Goal: Find specific page/section: Find specific page/section

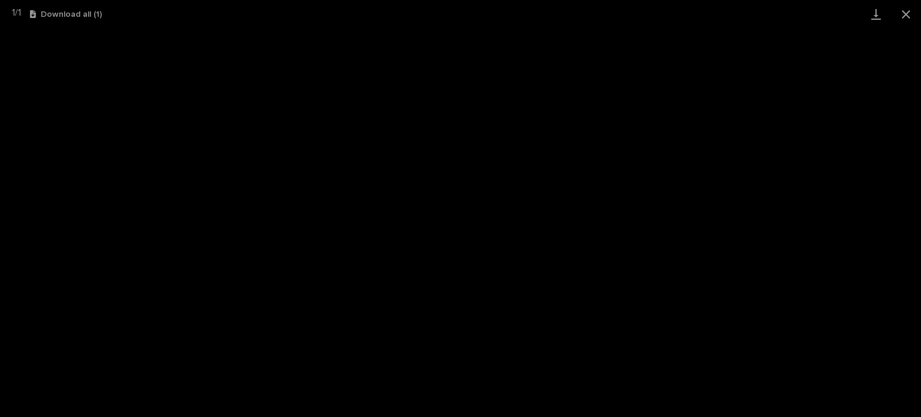
scroll to position [30, 0]
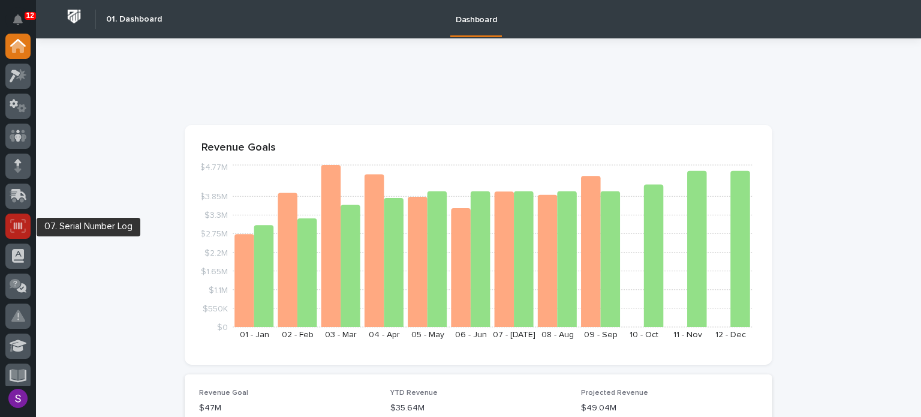
click at [21, 223] on icon at bounding box center [18, 225] width 8 height 7
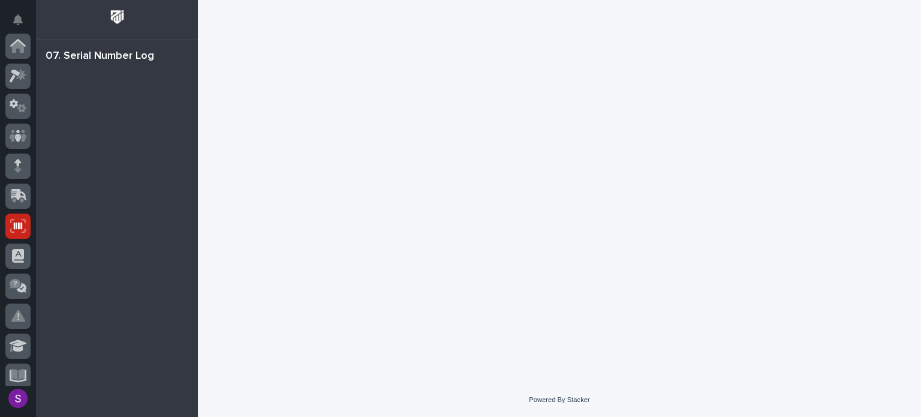
scroll to position [180, 0]
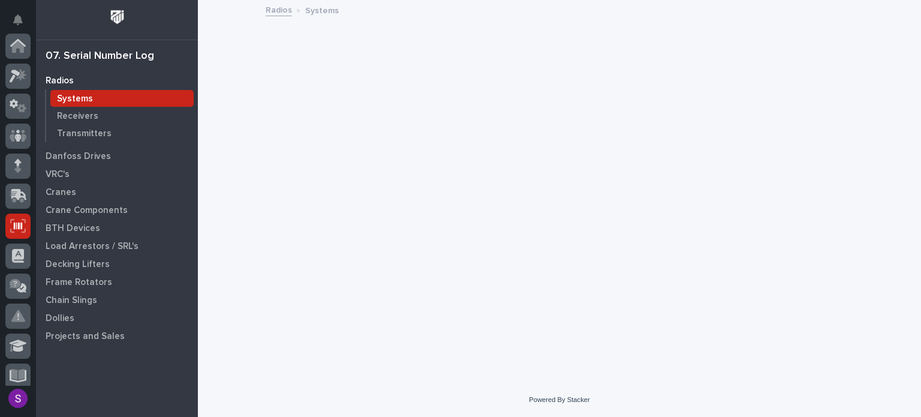
scroll to position [180, 0]
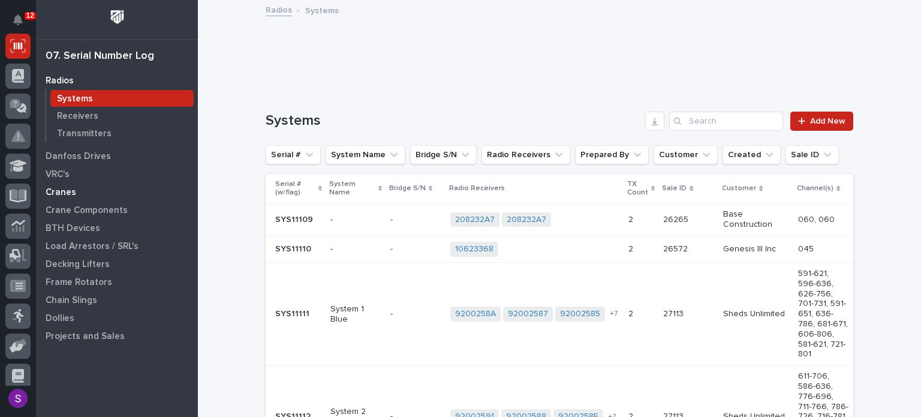
click at [90, 197] on div "Cranes" at bounding box center [117, 192] width 156 height 17
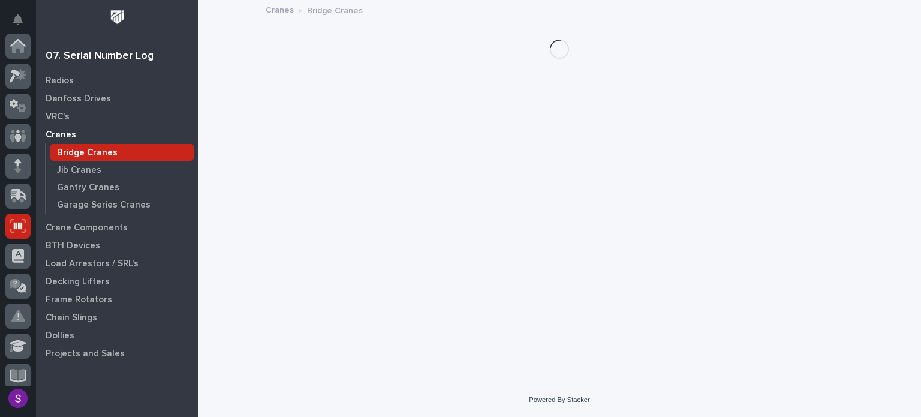
scroll to position [180, 0]
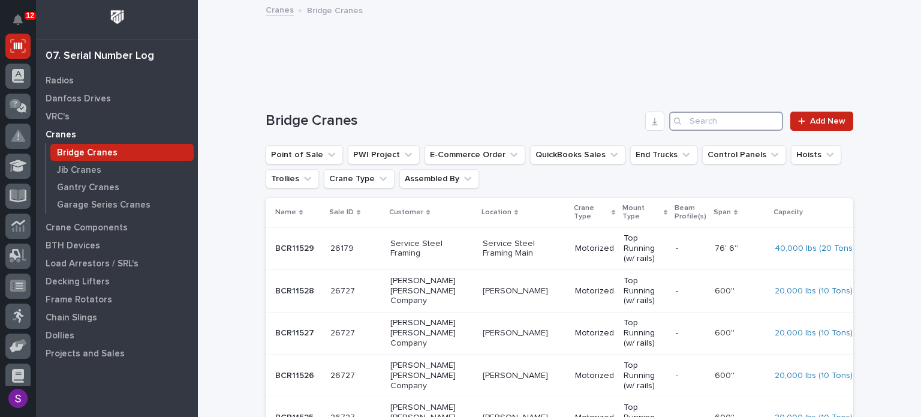
click at [710, 118] on input "Search" at bounding box center [726, 121] width 114 height 19
type input "26179"
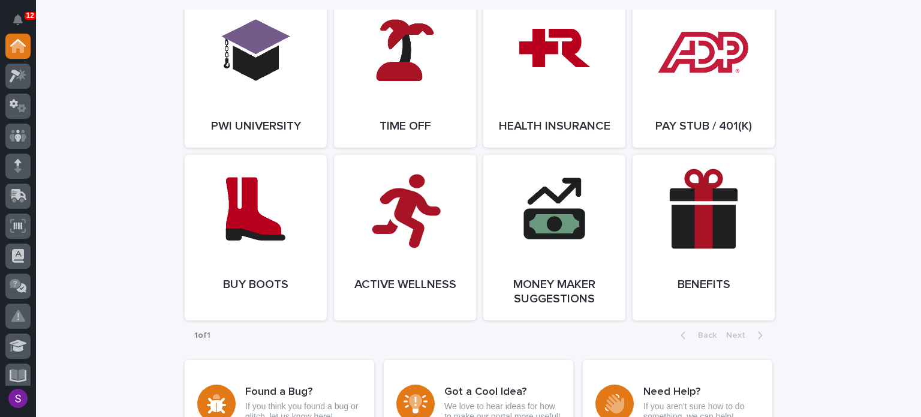
scroll to position [1651, 0]
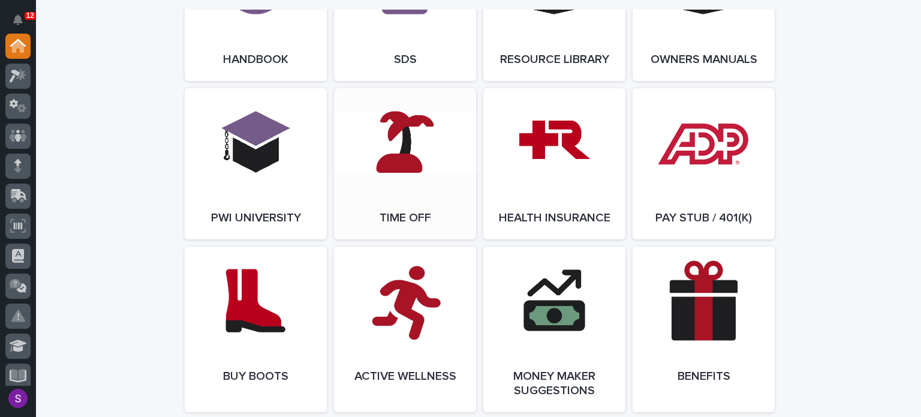
click at [415, 130] on link "Open Link" at bounding box center [405, 163] width 142 height 151
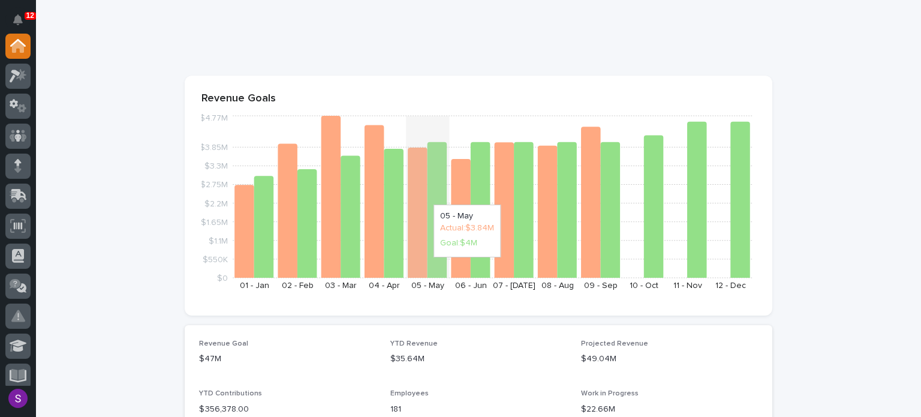
scroll to position [0, 0]
